Goal: Task Accomplishment & Management: Manage account settings

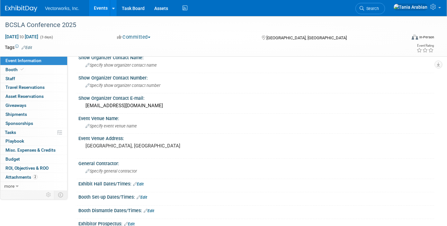
scroll to position [104, 0]
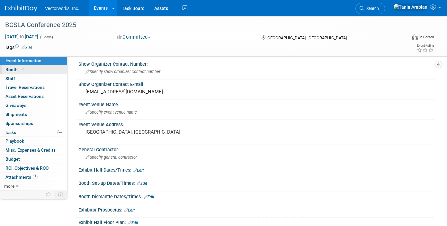
click at [14, 71] on span "Booth" at bounding box center [15, 69] width 20 height 5
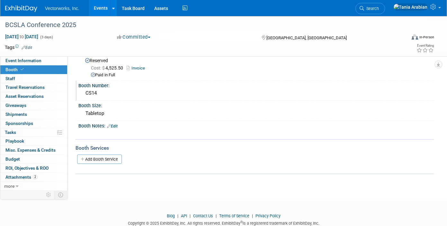
scroll to position [16, 0]
click at [11, 59] on span "Event Information" at bounding box center [23, 60] width 36 height 5
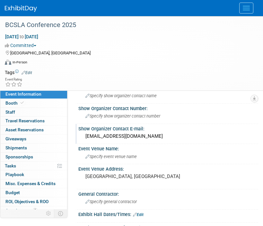
scroll to position [115, 0]
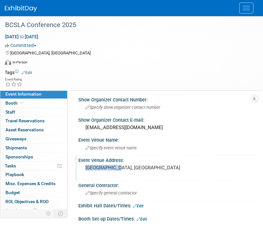
drag, startPoint x: 85, startPoint y: 168, endPoint x: 122, endPoint y: 168, distance: 36.6
click at [122, 168] on div "[GEOGRAPHIC_DATA], [GEOGRAPHIC_DATA]" at bounding box center [168, 170] width 170 height 15
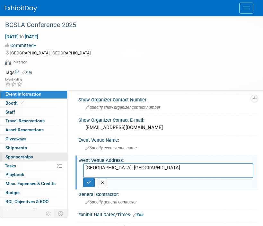
drag, startPoint x: 122, startPoint y: 168, endPoint x: 66, endPoint y: 160, distance: 56.9
click at [66, 160] on div "Event Information Event Info Booth Booth 0 Staff 0 Staff 0 Travel Reservations …" at bounding box center [131, 158] width 263 height 514
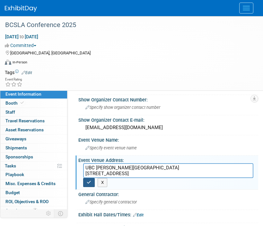
type textarea "UBC [PERSON_NAME][GEOGRAPHIC_DATA] [STREET_ADDRESS]"
click at [89, 180] on icon "button" at bounding box center [89, 182] width 5 height 4
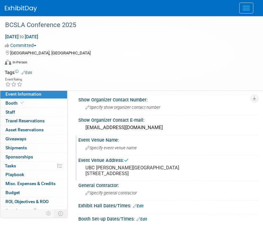
click at [98, 146] on span "Specify event venue name" at bounding box center [111, 147] width 51 height 5
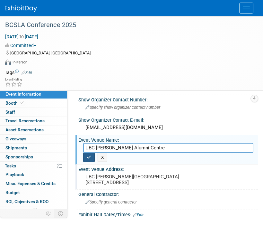
type input "UBC [PERSON_NAME] Alumni Centre"
click at [89, 158] on icon "button" at bounding box center [89, 157] width 5 height 4
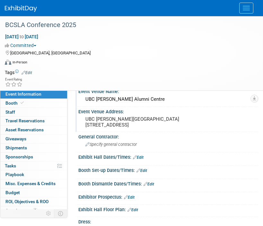
scroll to position [166, 0]
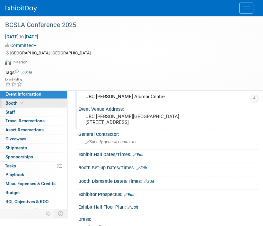
click at [12, 105] on span "Booth" at bounding box center [15, 102] width 20 height 5
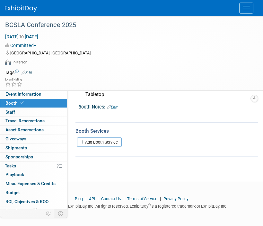
scroll to position [0, 0]
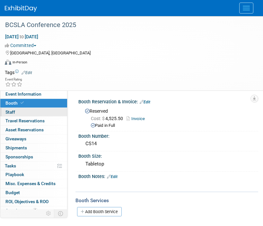
click at [12, 113] on span "Staff 0" at bounding box center [10, 111] width 10 height 5
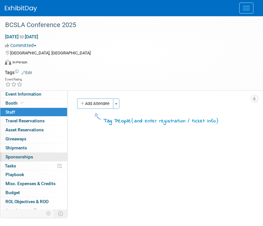
click at [15, 159] on span "Sponsorships 0" at bounding box center [19, 156] width 28 height 5
